Goal: Task Accomplishment & Management: Use online tool/utility

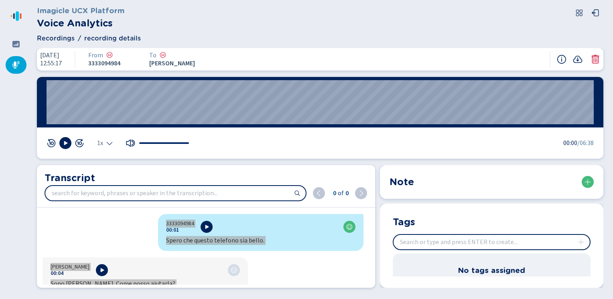
scroll to position [3180, 0]
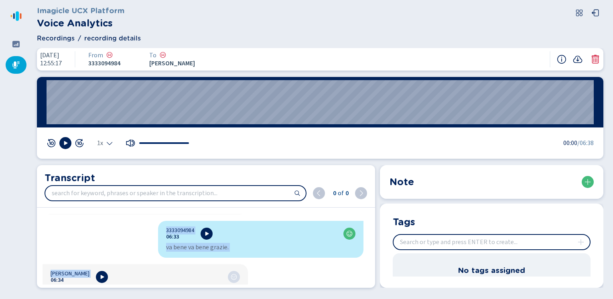
click at [18, 67] on icon at bounding box center [16, 65] width 8 height 8
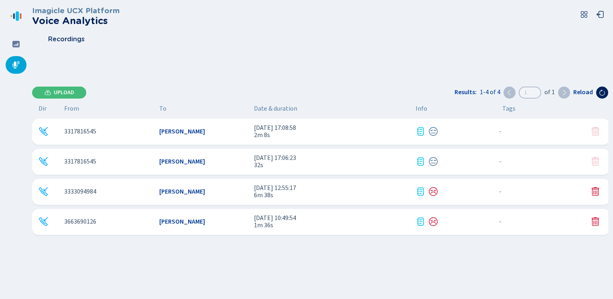
click at [59, 89] on button "Upload" at bounding box center [59, 93] width 54 height 12
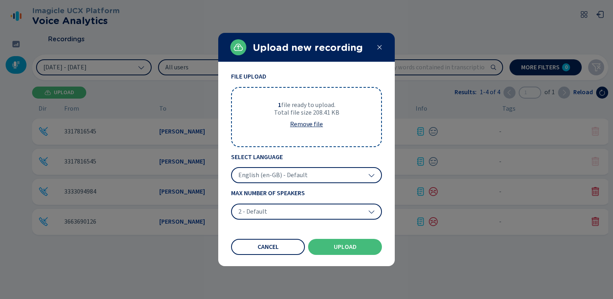
click at [288, 172] on span "English (en-GB) - Default" at bounding box center [272, 175] width 69 height 8
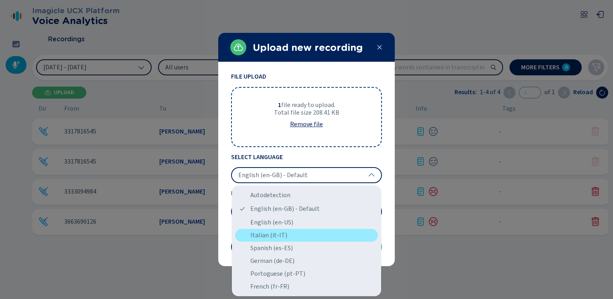
click at [262, 237] on div "Italian (it-IT)" at bounding box center [306, 235] width 143 height 13
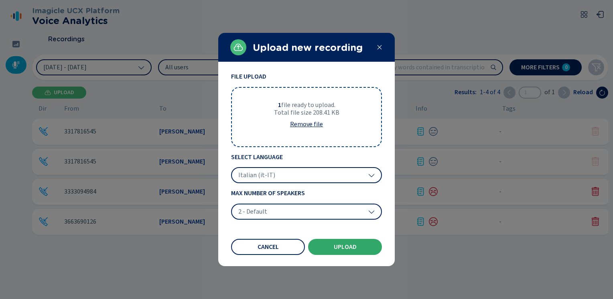
click at [350, 244] on span "Upload" at bounding box center [345, 247] width 23 height 6
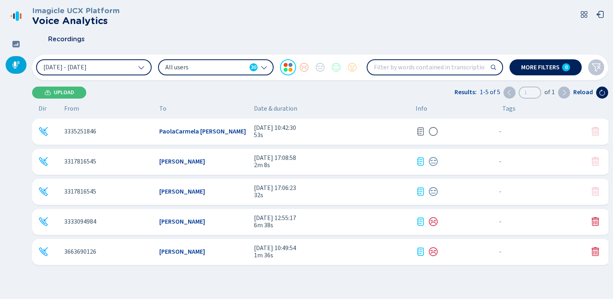
click at [421, 130] on icon at bounding box center [420, 131] width 7 height 8
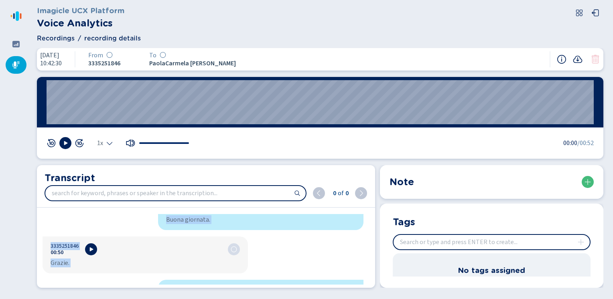
scroll to position [691, 0]
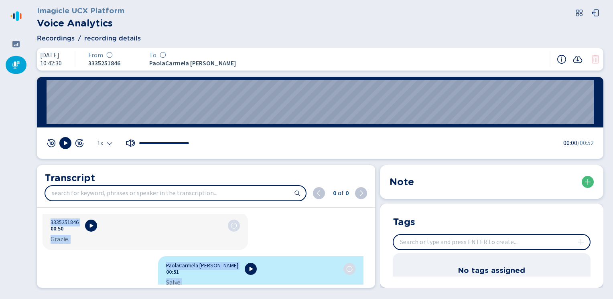
drag, startPoint x: 170, startPoint y: 225, endPoint x: 217, endPoint y: 316, distance: 102.9
click at [217, 299] on html "Please wait, loading app... Imagicle UCX Platform Voice Analytics Recordings re…" at bounding box center [306, 149] width 613 height 299
